Goal: Task Accomplishment & Management: Manage account settings

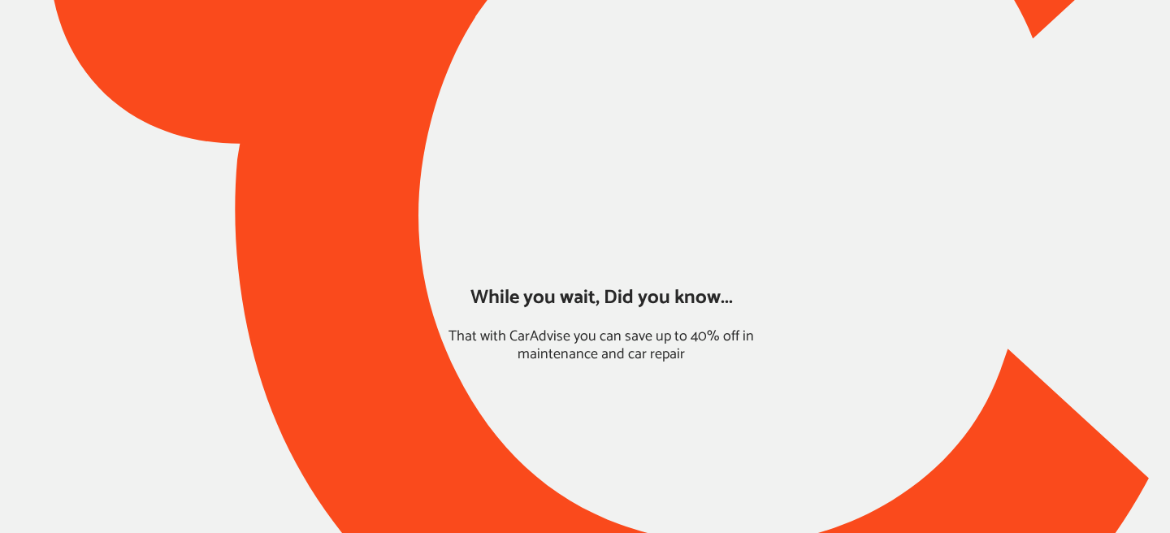
type input "*****"
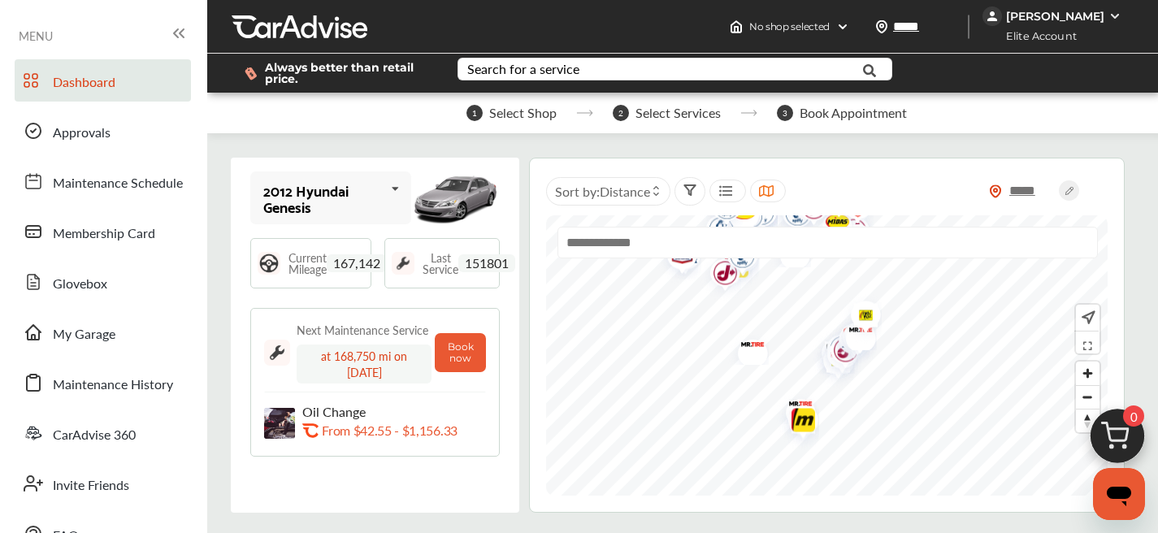
click at [101, 356] on div "Dashboard Approvals Maintenance Schedule Membership Card Glovebox My Garage Mai…" at bounding box center [103, 307] width 191 height 496
click at [103, 346] on link "My Garage" at bounding box center [103, 332] width 176 height 42
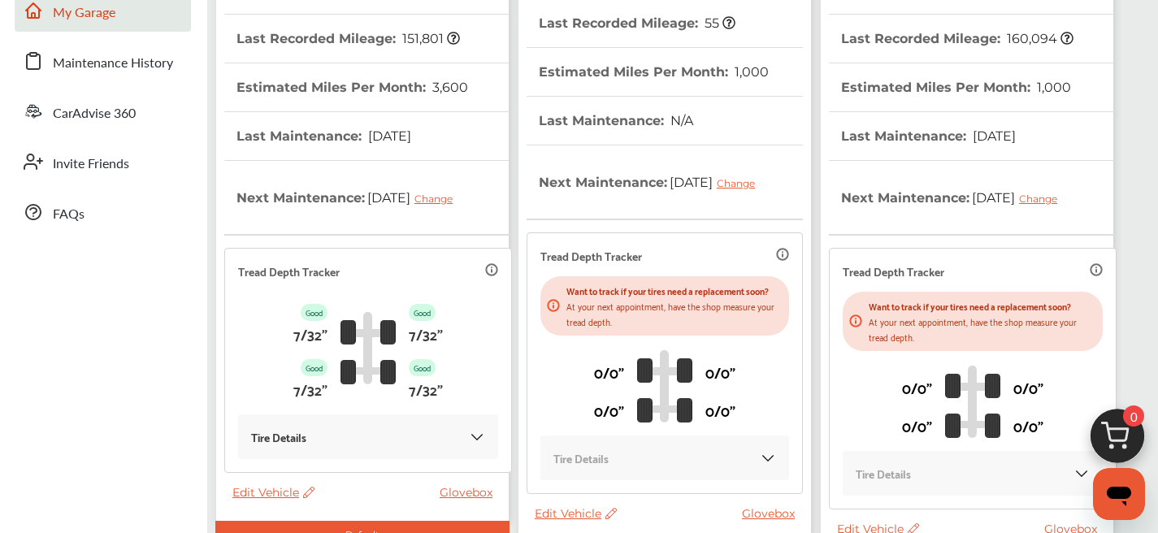
scroll to position [482, 0]
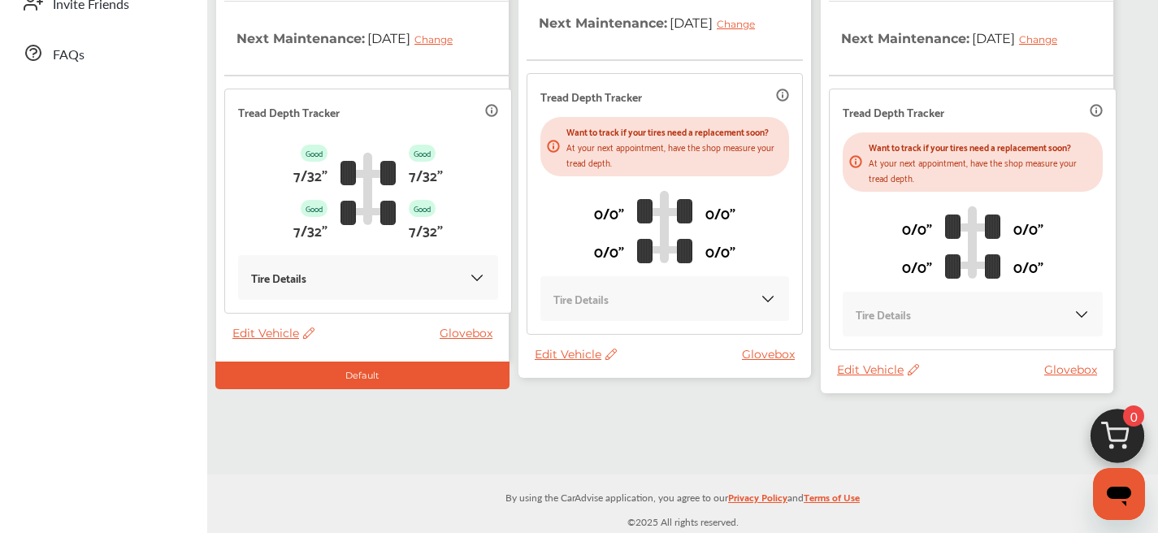
click at [578, 362] on span "Edit Vehicle" at bounding box center [576, 354] width 82 height 15
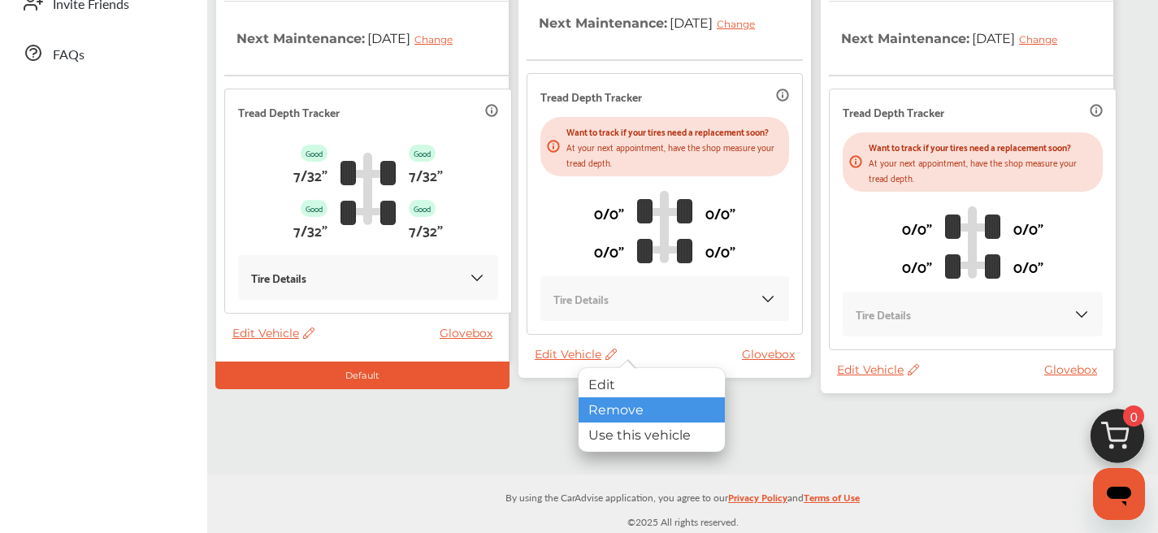
click at [601, 412] on div "Remove" at bounding box center [651, 409] width 146 height 25
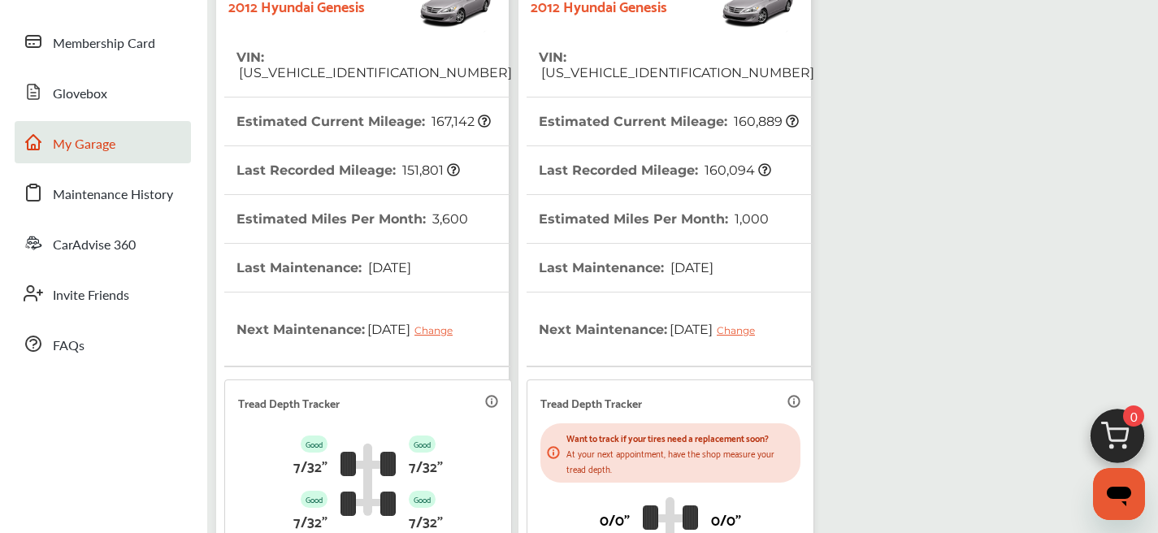
scroll to position [0, 0]
